Goal: Task Accomplishment & Management: Complete application form

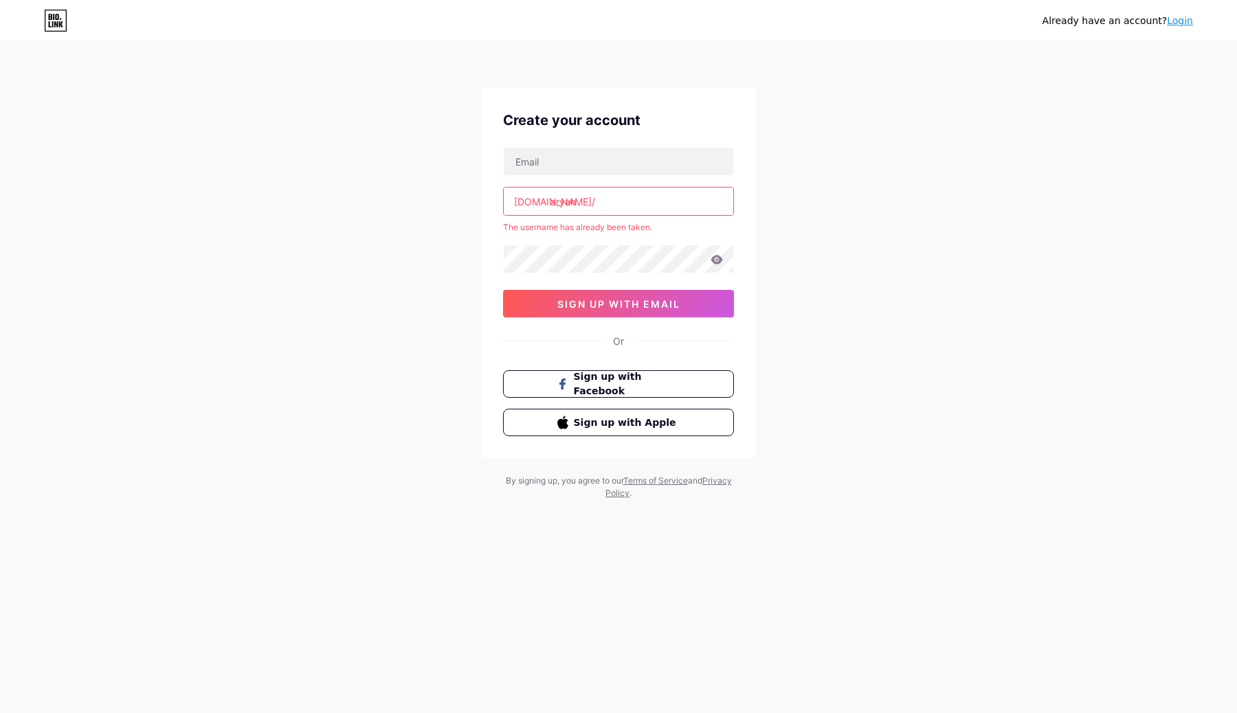
click at [578, 209] on input "aryan" at bounding box center [618, 201] width 229 height 27
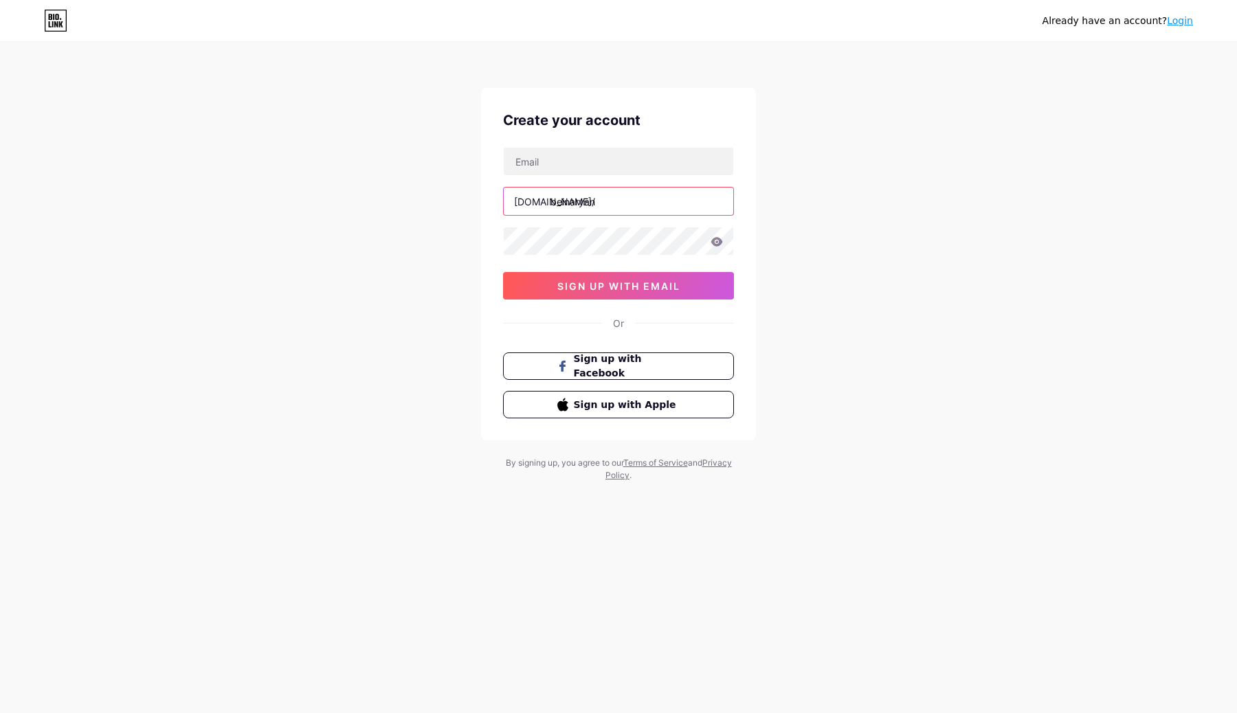
type input "beinaryan"
click at [356, 232] on div "Already have an account? Login Create your account [DOMAIN_NAME]/ beinaryan sig…" at bounding box center [618, 263] width 1237 height 526
click at [615, 203] on input "beinaryan" at bounding box center [618, 201] width 229 height 27
click at [566, 401] on icon at bounding box center [561, 405] width 11 height 14
click at [548, 150] on input "text" at bounding box center [618, 161] width 229 height 27
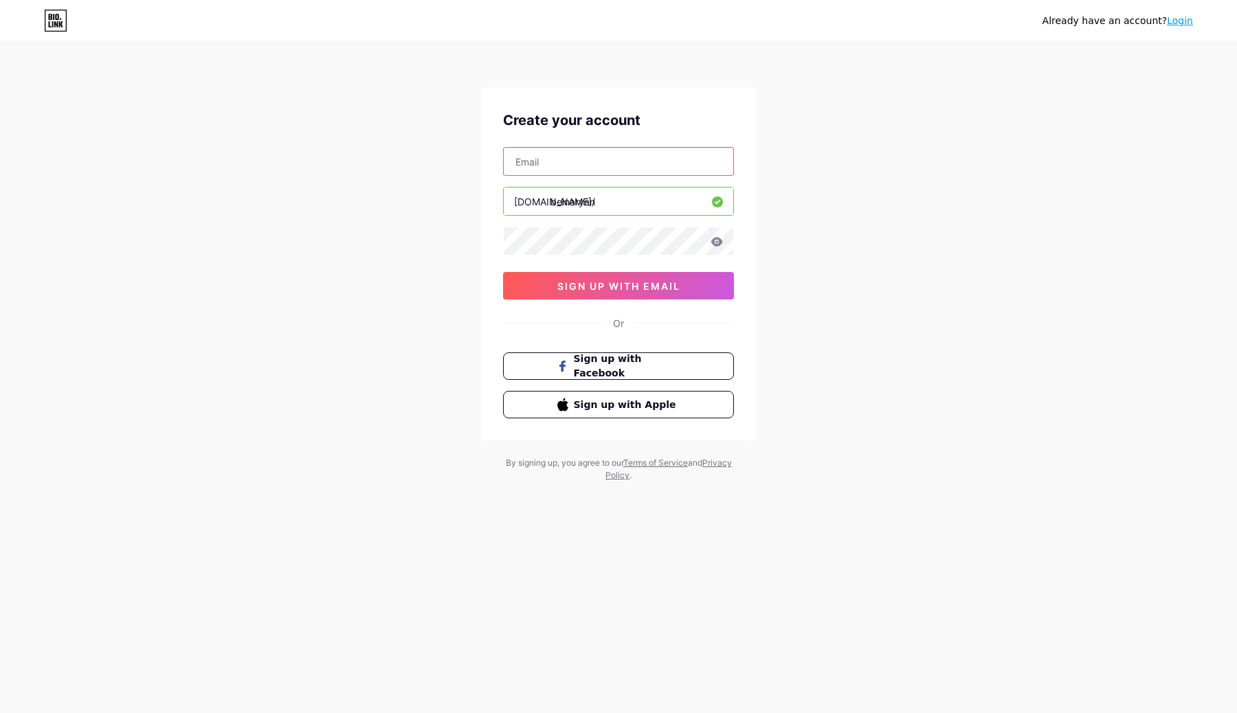
type input "[EMAIL_ADDRESS][DOMAIN_NAME]"
click at [609, 293] on button "sign up with email" at bounding box center [618, 285] width 231 height 27
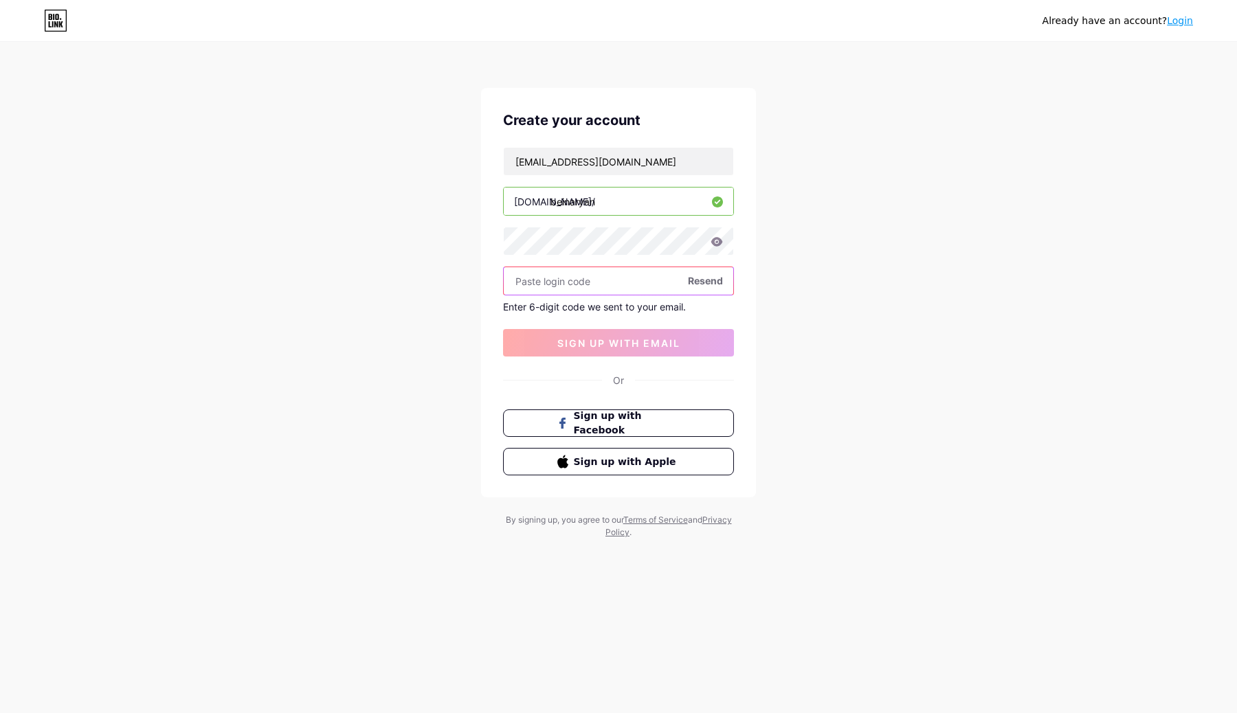
paste input "951073"
type input "951073"
click at [578, 339] on span "sign up with email" at bounding box center [618, 343] width 123 height 12
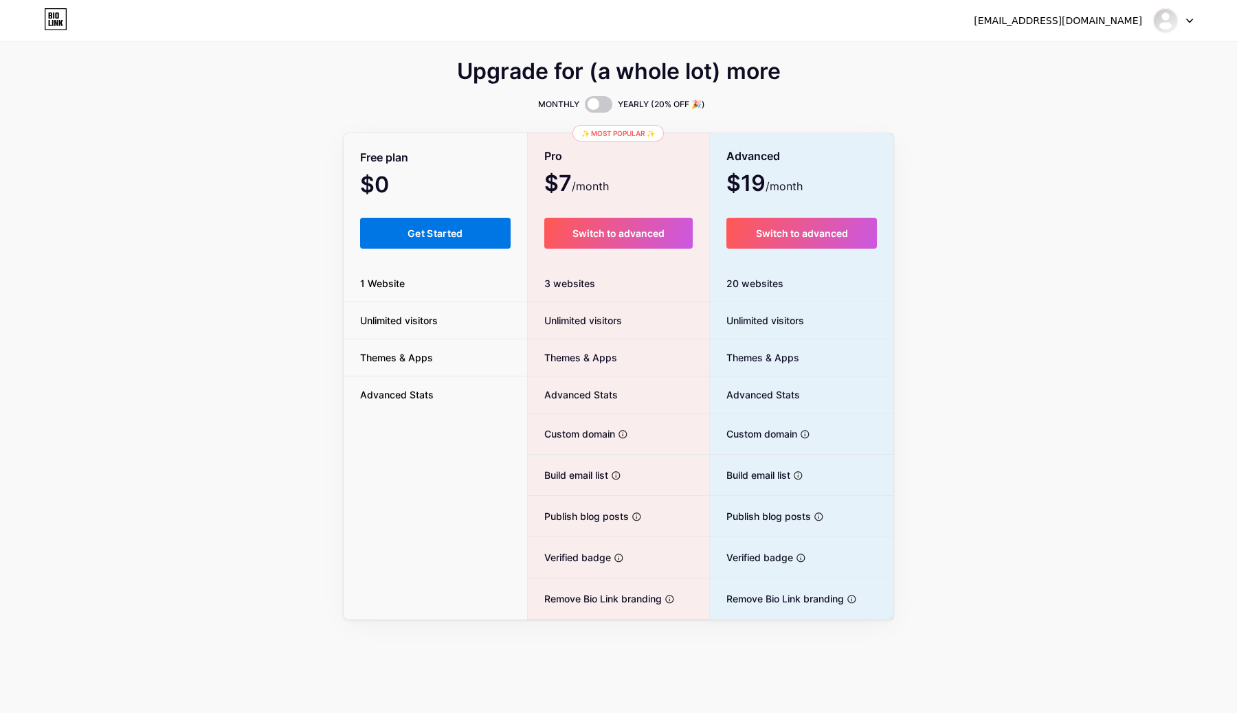
click at [416, 230] on span "Get Started" at bounding box center [435, 233] width 56 height 12
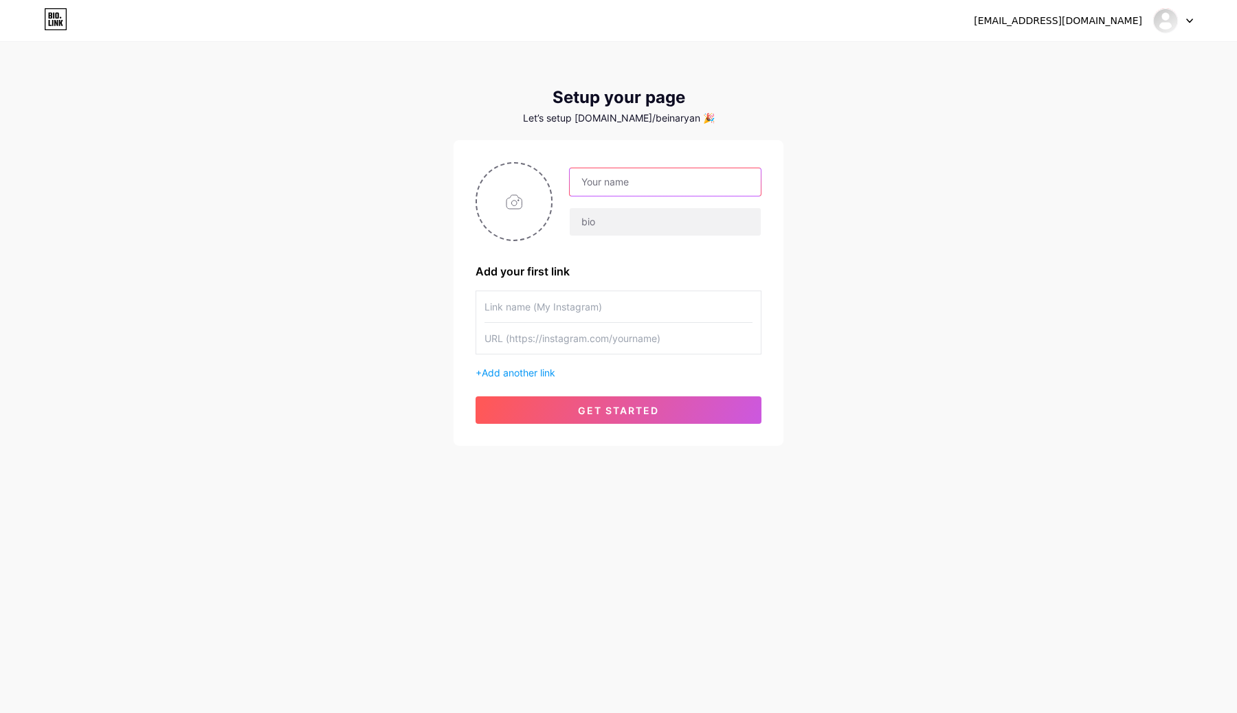
click at [635, 183] on input "text" at bounding box center [664, 181] width 191 height 27
type input "Aryan"
click at [613, 216] on input "text" at bounding box center [664, 221] width 191 height 27
click at [535, 322] on div at bounding box center [618, 307] width 268 height 32
click at [532, 316] on input "text" at bounding box center [618, 306] width 268 height 31
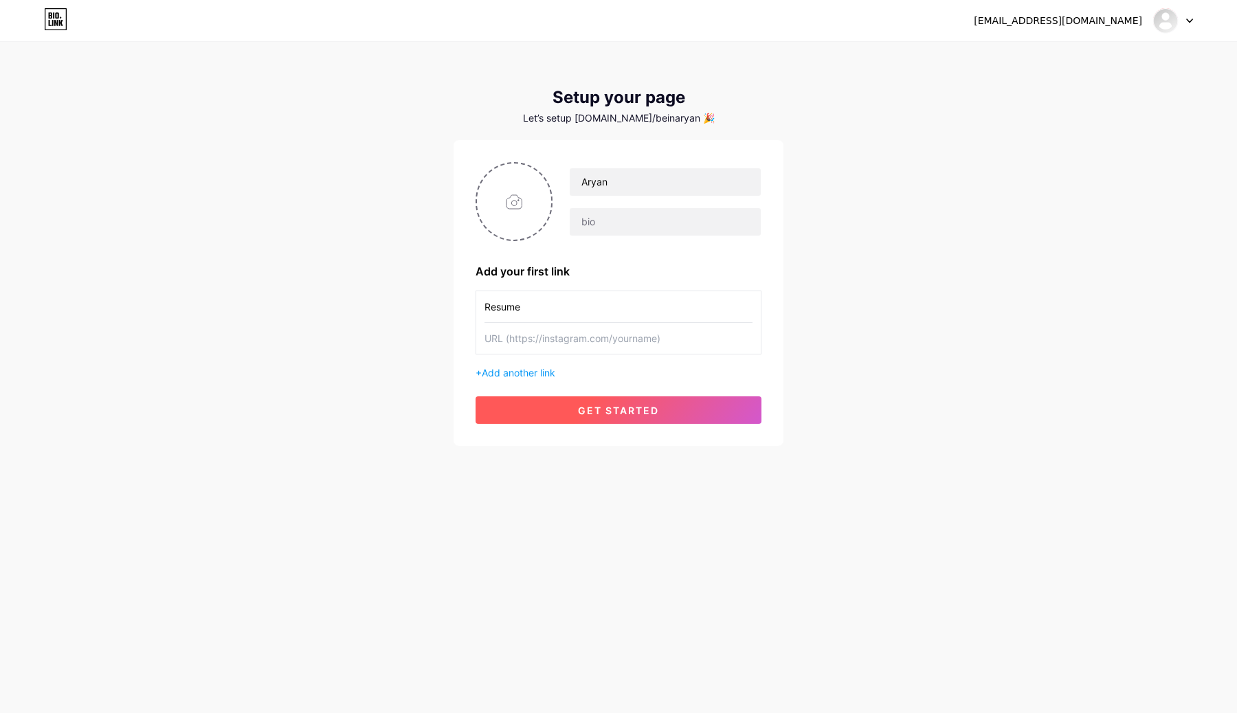
type input "Resume"
click at [541, 417] on button "get started" at bounding box center [618, 409] width 286 height 27
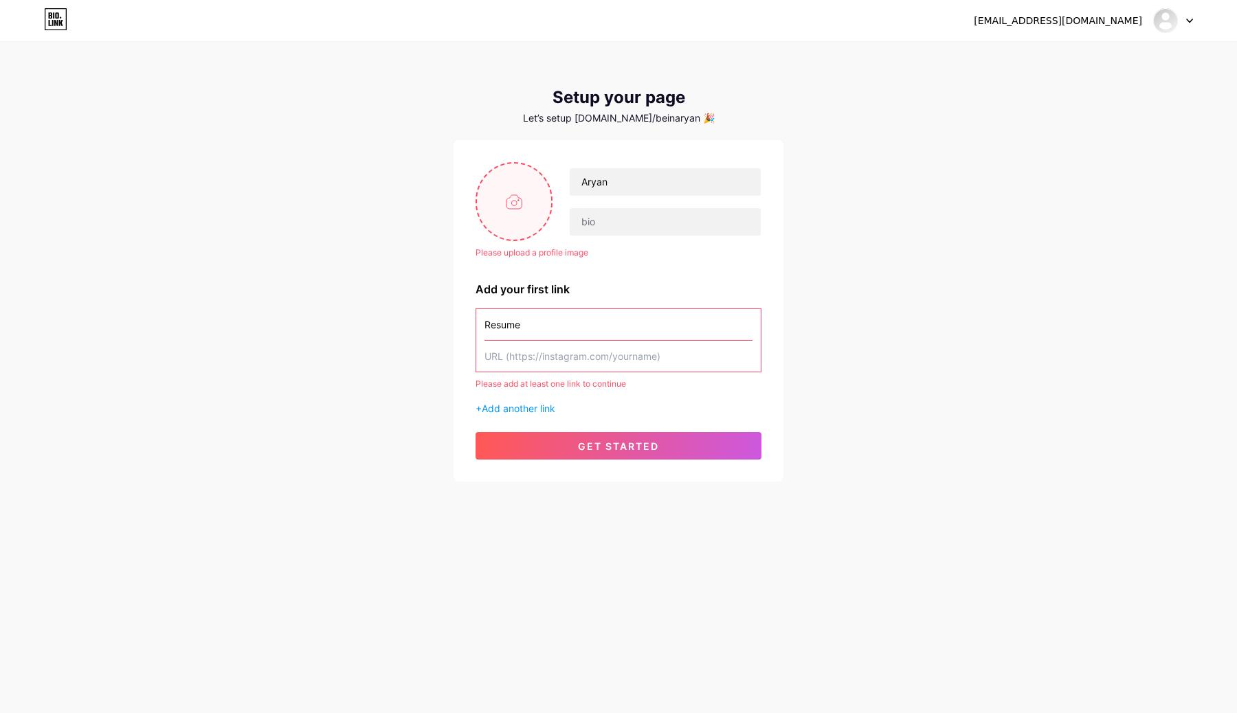
click at [510, 195] on input "file" at bounding box center [514, 201] width 74 height 76
type input "C:\fakepath\UGluOjIyMjM2NTkxOTA3NTE4MjYy.jpg"
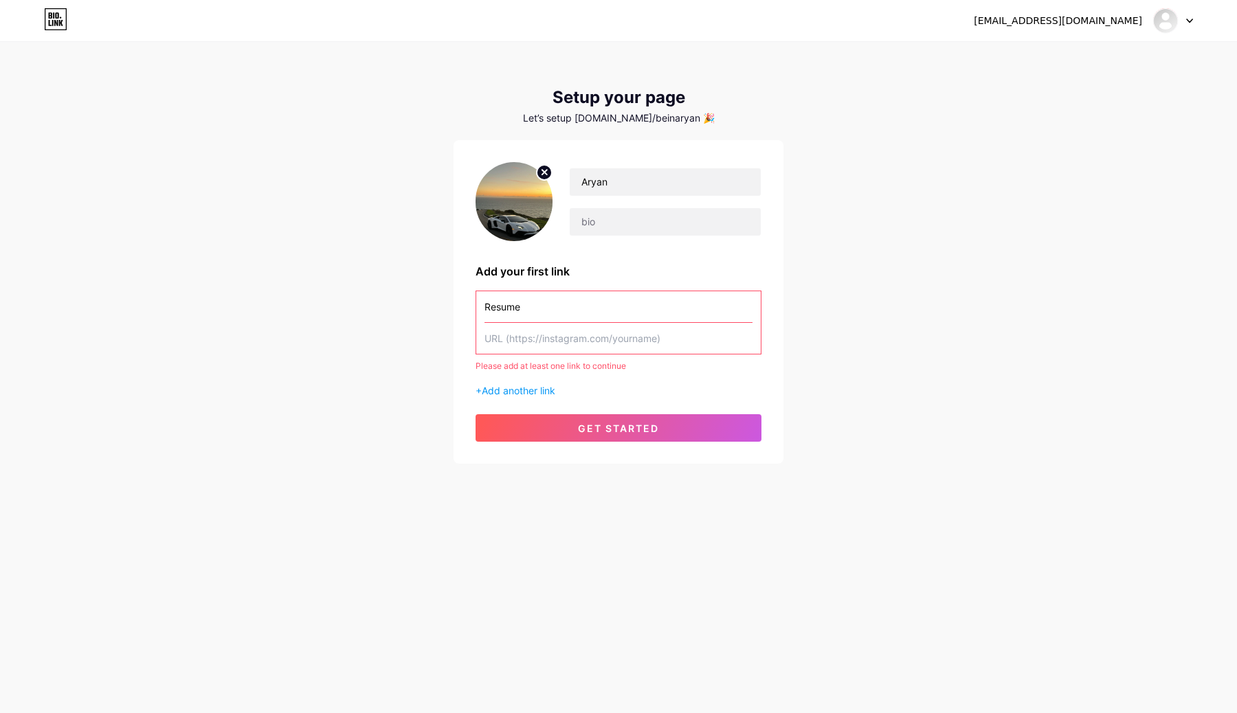
click at [518, 341] on input "text" at bounding box center [618, 338] width 268 height 31
paste input "[URL][DOMAIN_NAME]"
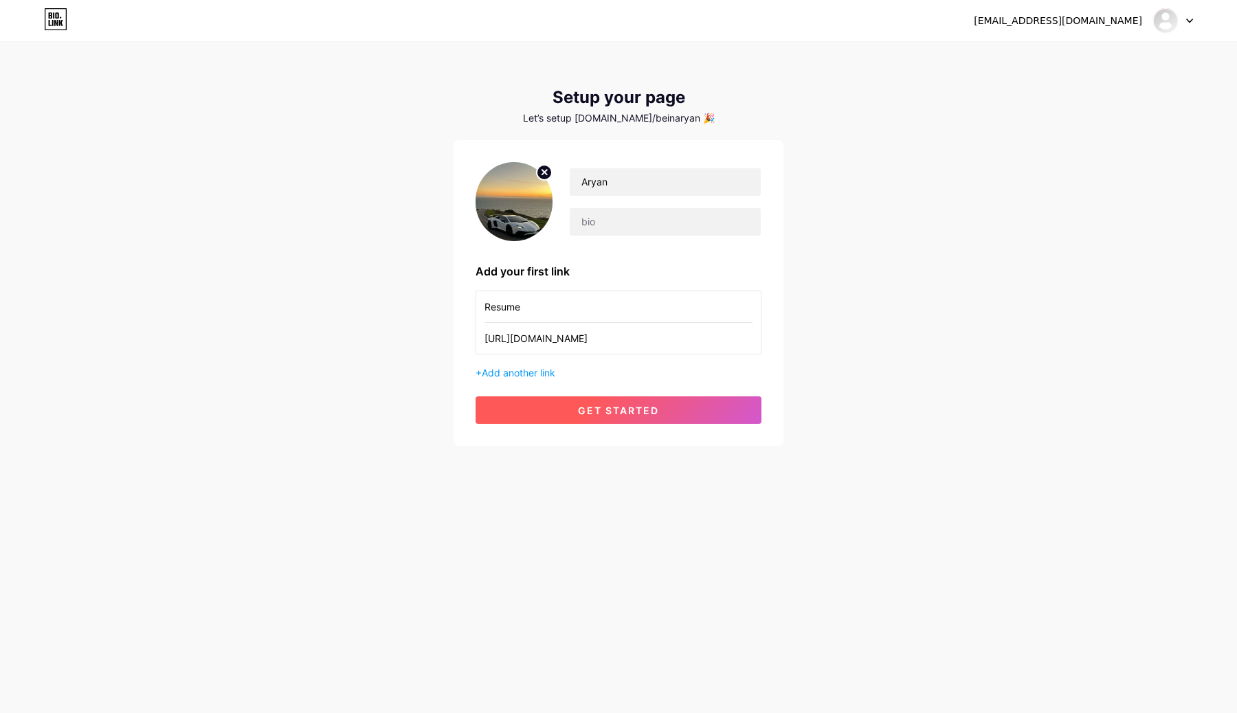
type input "[URL][DOMAIN_NAME]"
click at [560, 416] on button "get started" at bounding box center [618, 409] width 286 height 27
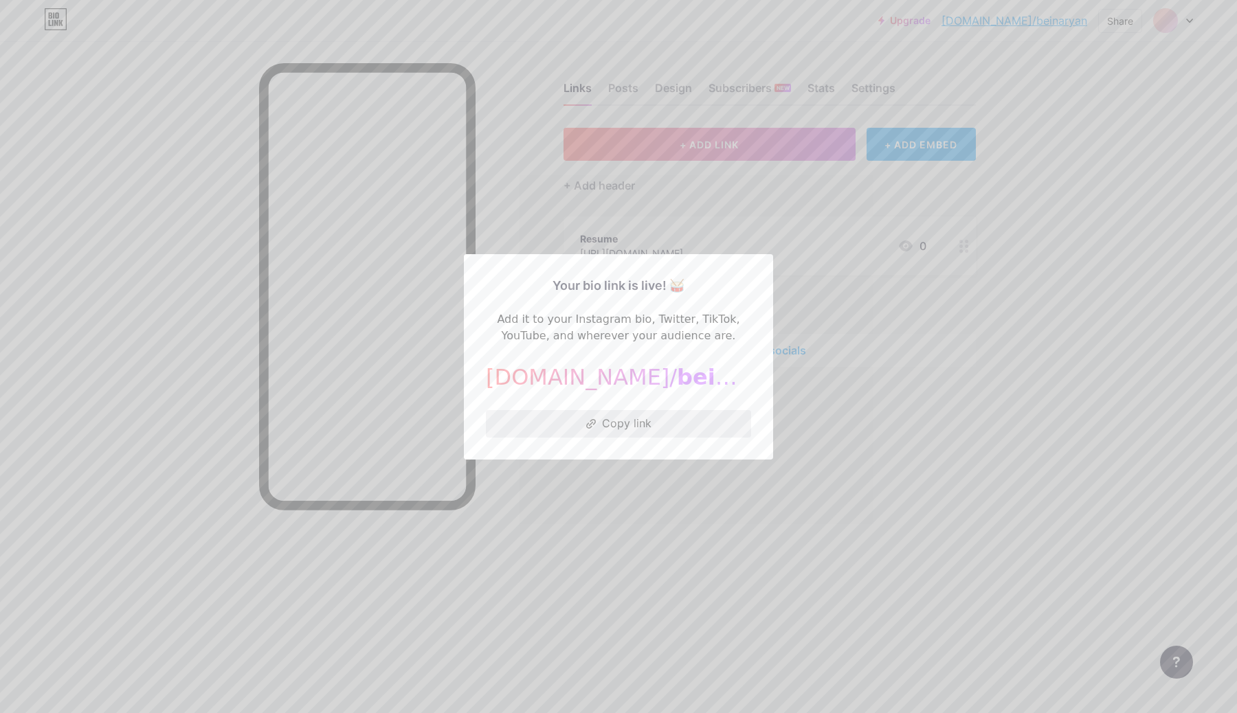
click at [594, 418] on button "Copy link" at bounding box center [618, 423] width 265 height 27
click at [646, 141] on div at bounding box center [618, 356] width 1237 height 713
